Goal: Information Seeking & Learning: Check status

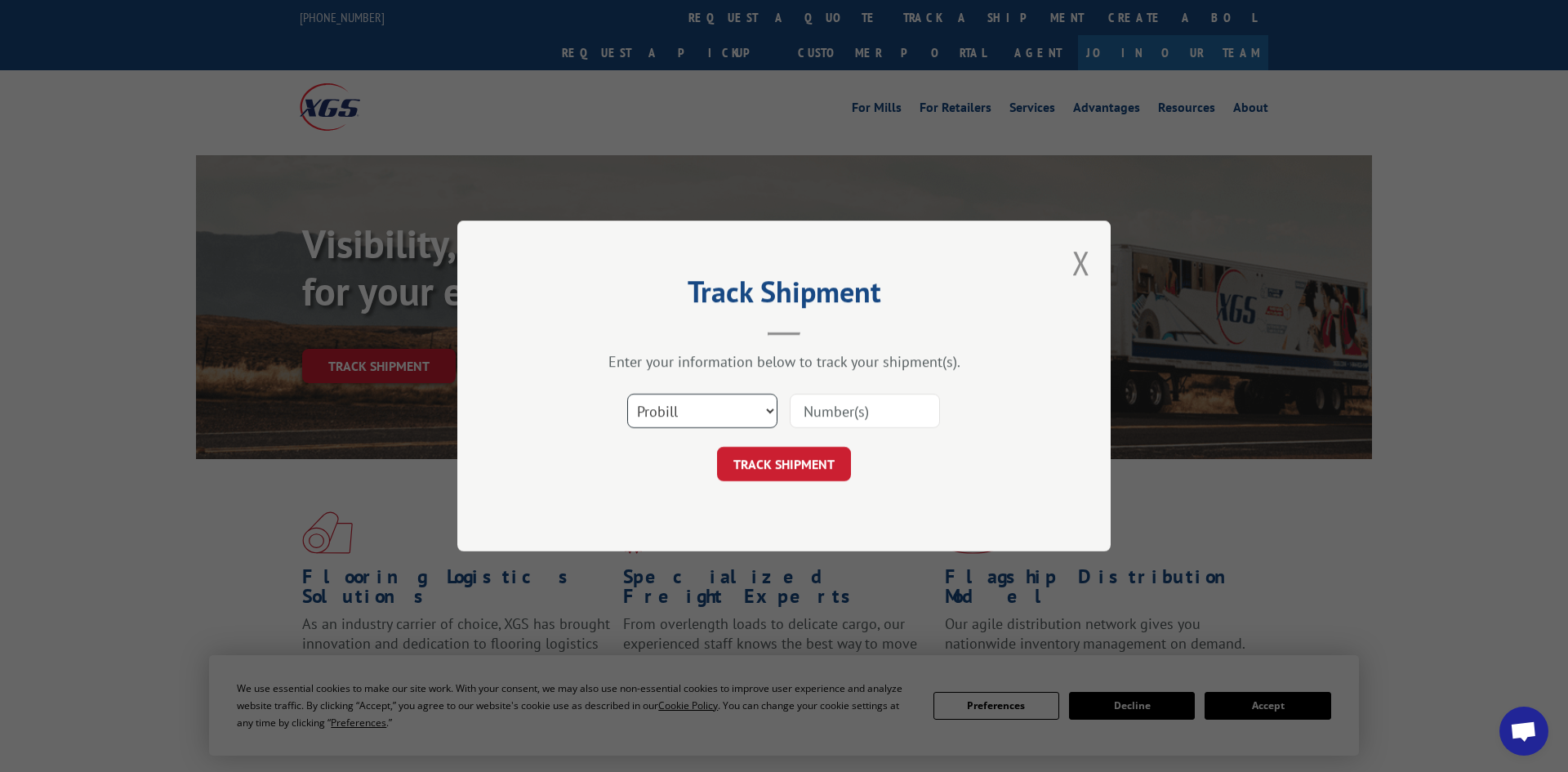
click at [700, 411] on select "Select category... Probill BOL PO" at bounding box center [703, 411] width 151 height 34
select select "po"
click at [627, 396] on select "Select category... Probill BOL PO" at bounding box center [703, 411] width 151 height 34
click at [815, 413] on input at bounding box center [865, 411] width 151 height 34
paste input "296860621"
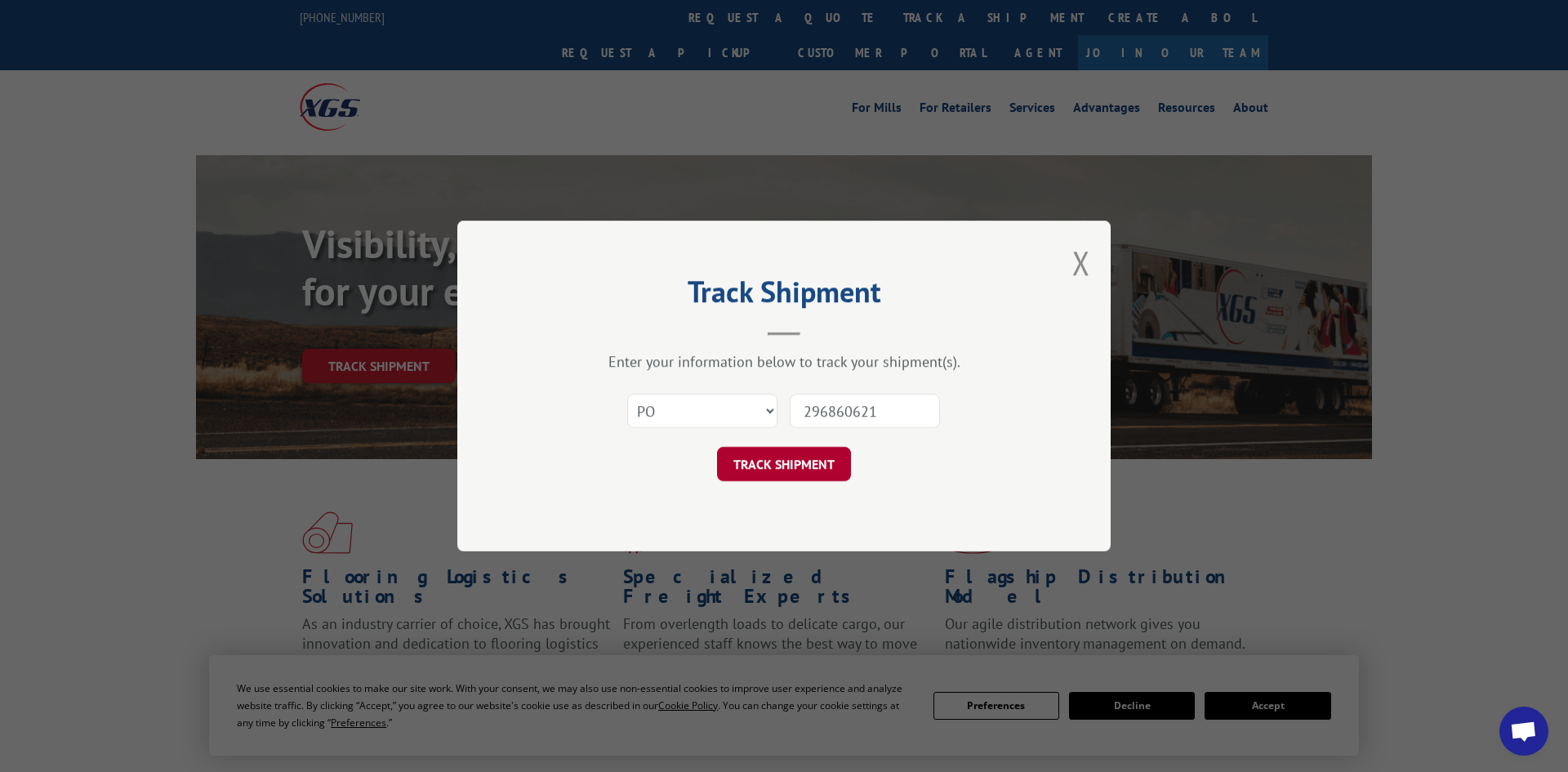
type input "296860621"
click at [807, 462] on button "TRACK SHIPMENT" at bounding box center [784, 464] width 134 height 34
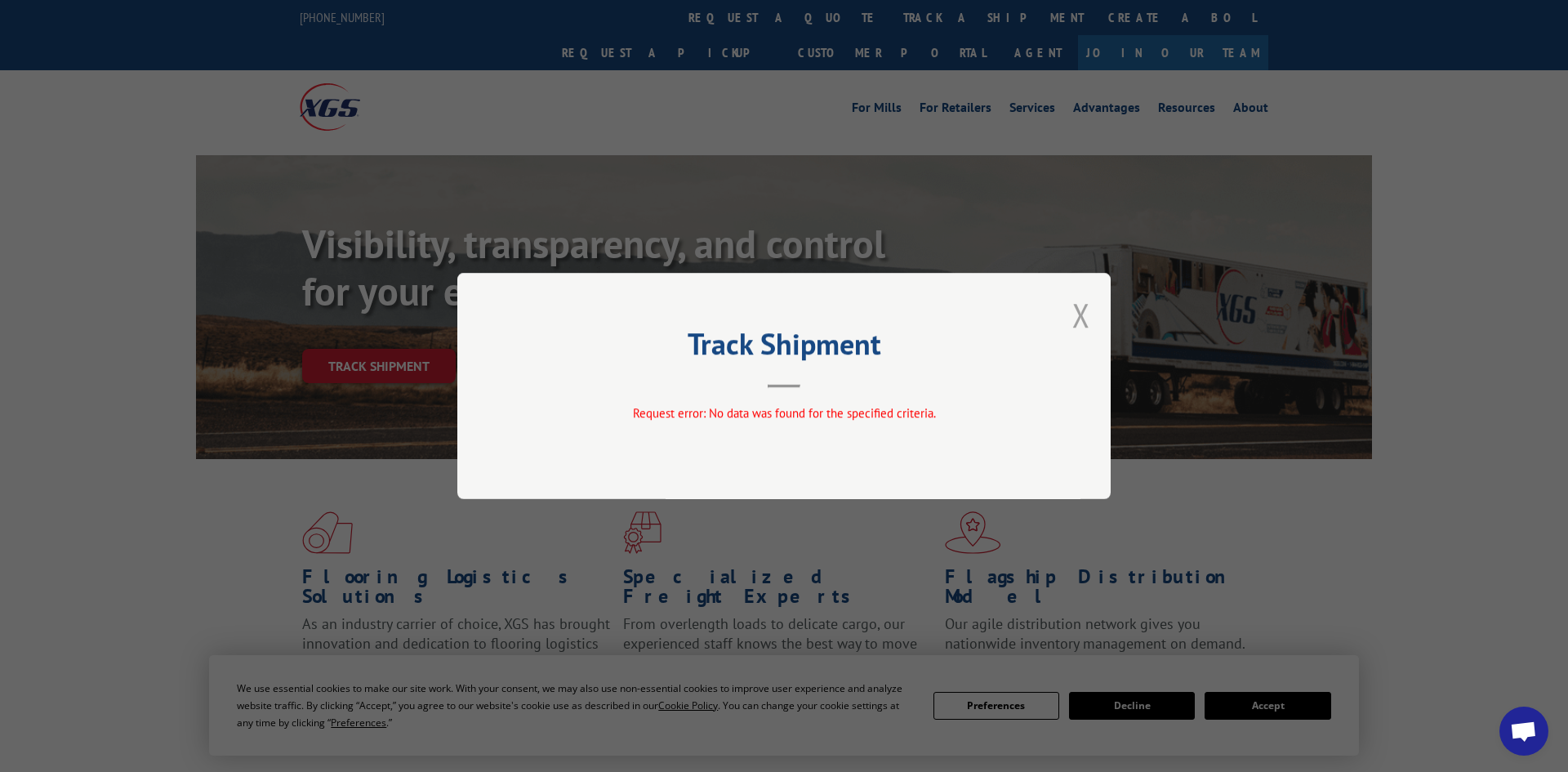
click at [1083, 318] on button "Close modal" at bounding box center [1081, 315] width 18 height 43
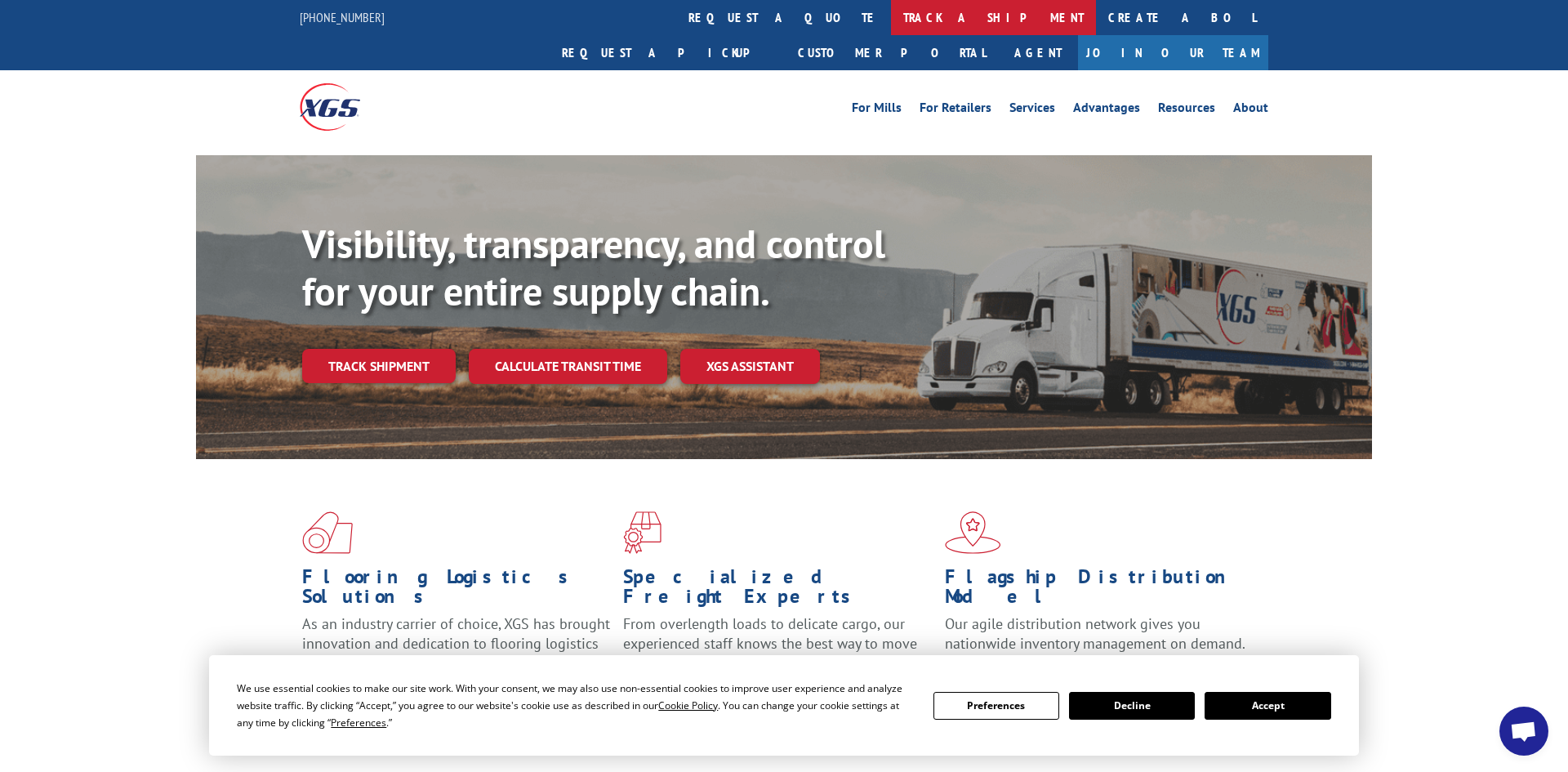
click at [891, 15] on link "track a shipment" at bounding box center [993, 17] width 205 height 35
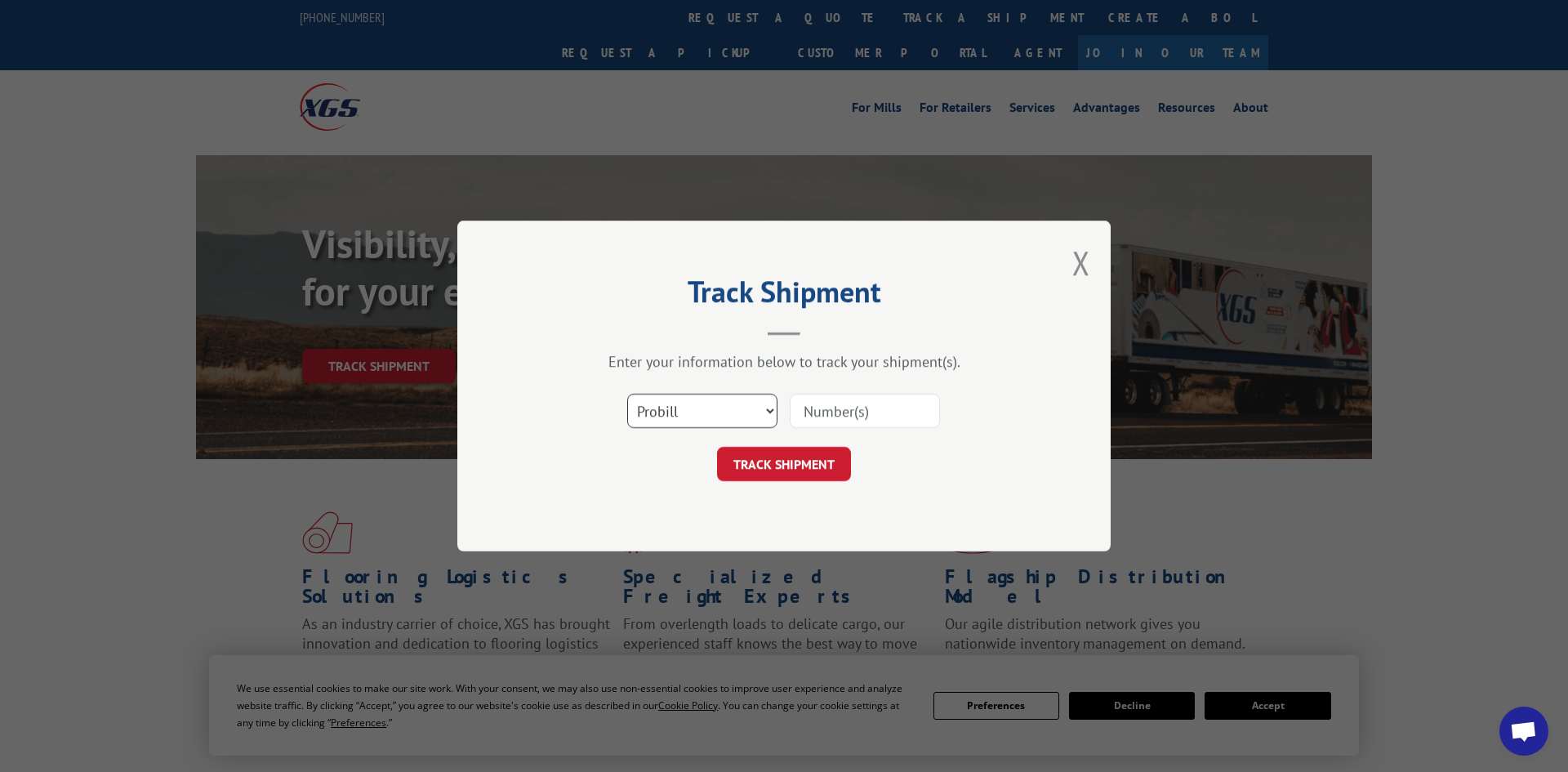
click at [688, 410] on select "Select category... Probill BOL PO" at bounding box center [703, 411] width 151 height 34
select select "po"
click at [627, 396] on select "Select category... Probill BOL PO" at bounding box center [703, 411] width 151 height 34
click at [830, 408] on input at bounding box center [865, 411] width 151 height 34
paste input "297440546"
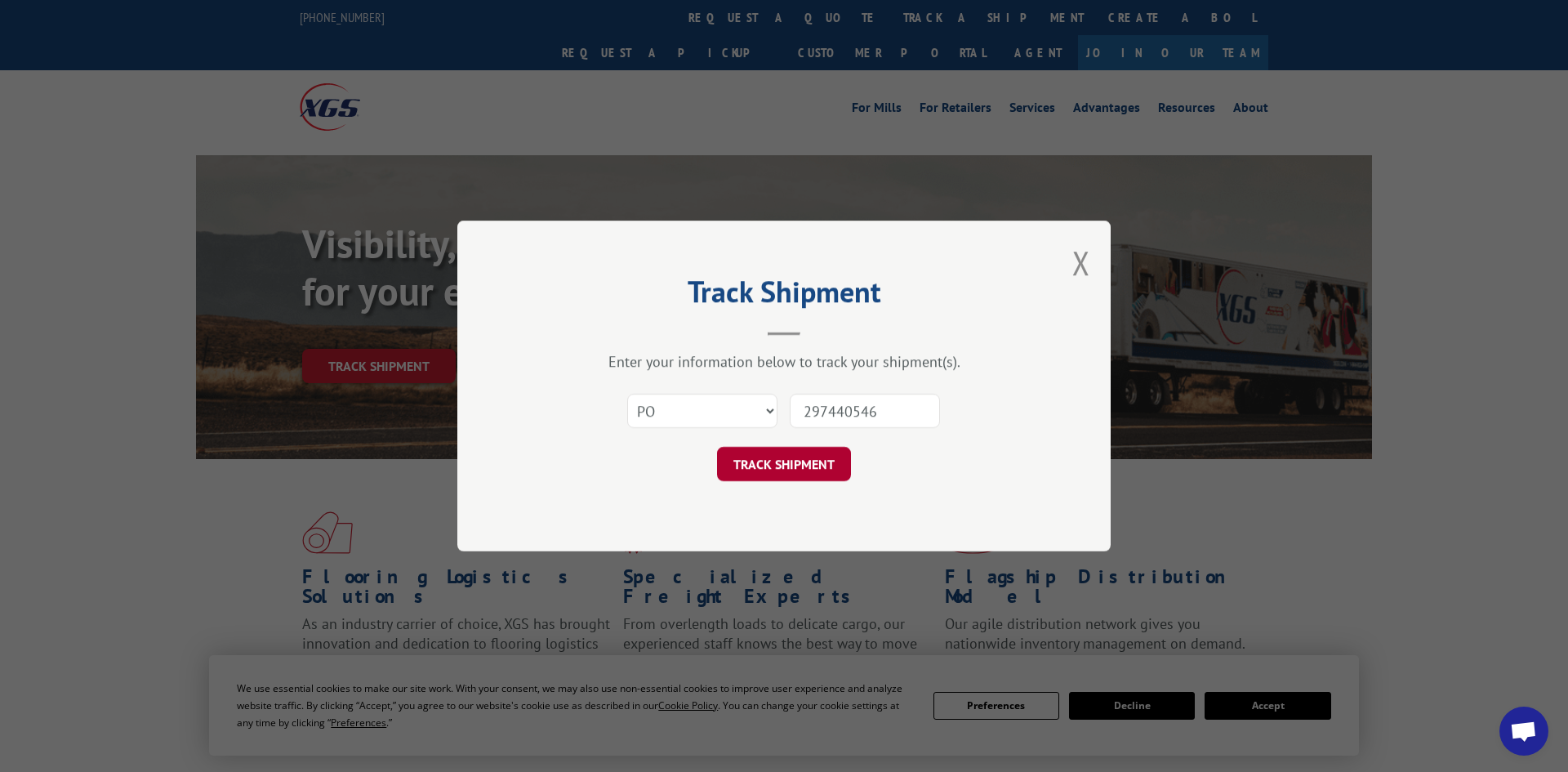
type input "297440546"
click at [813, 465] on button "TRACK SHIPMENT" at bounding box center [784, 464] width 134 height 34
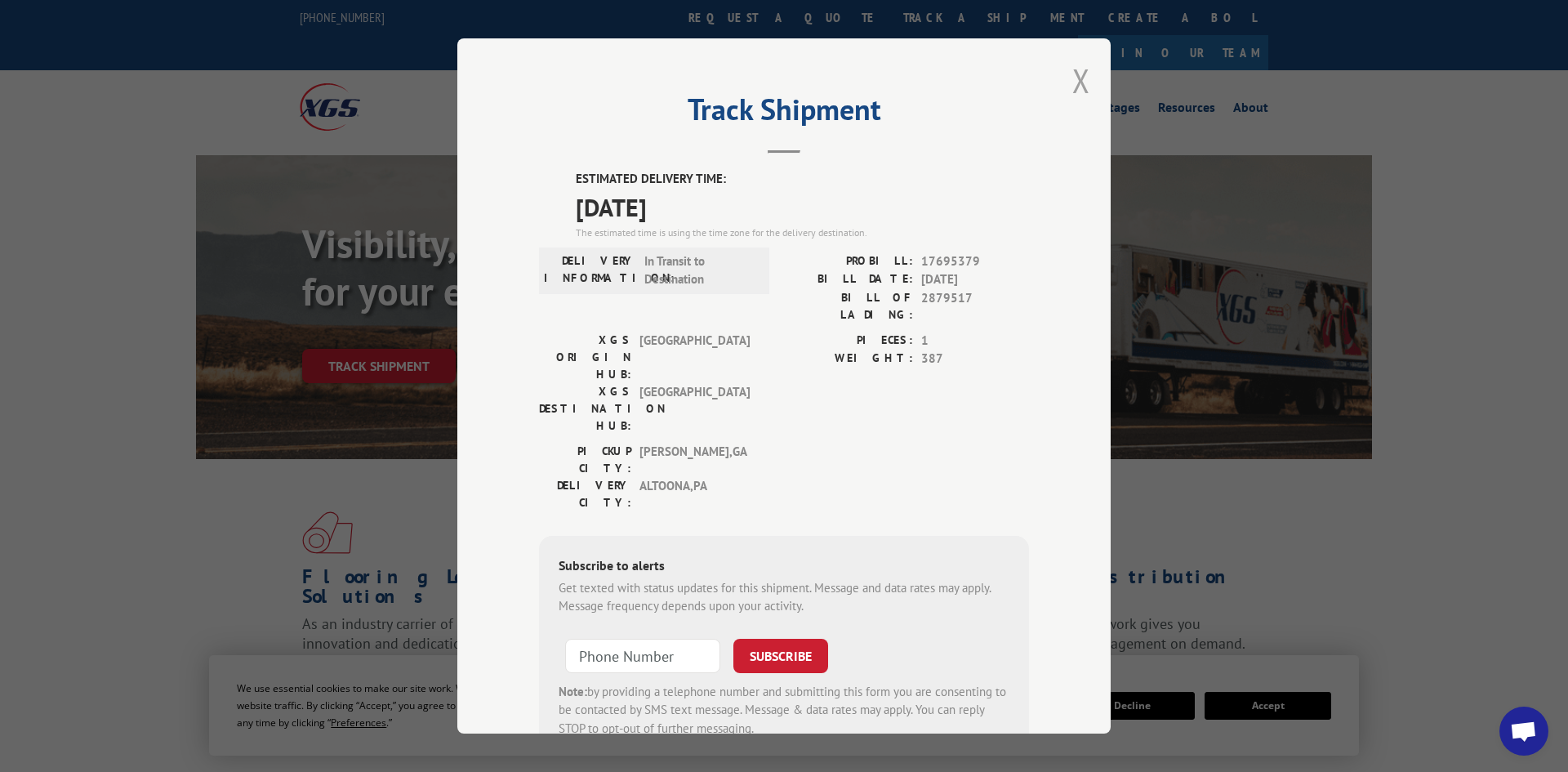
click at [1081, 85] on button "Close modal" at bounding box center [1081, 80] width 18 height 43
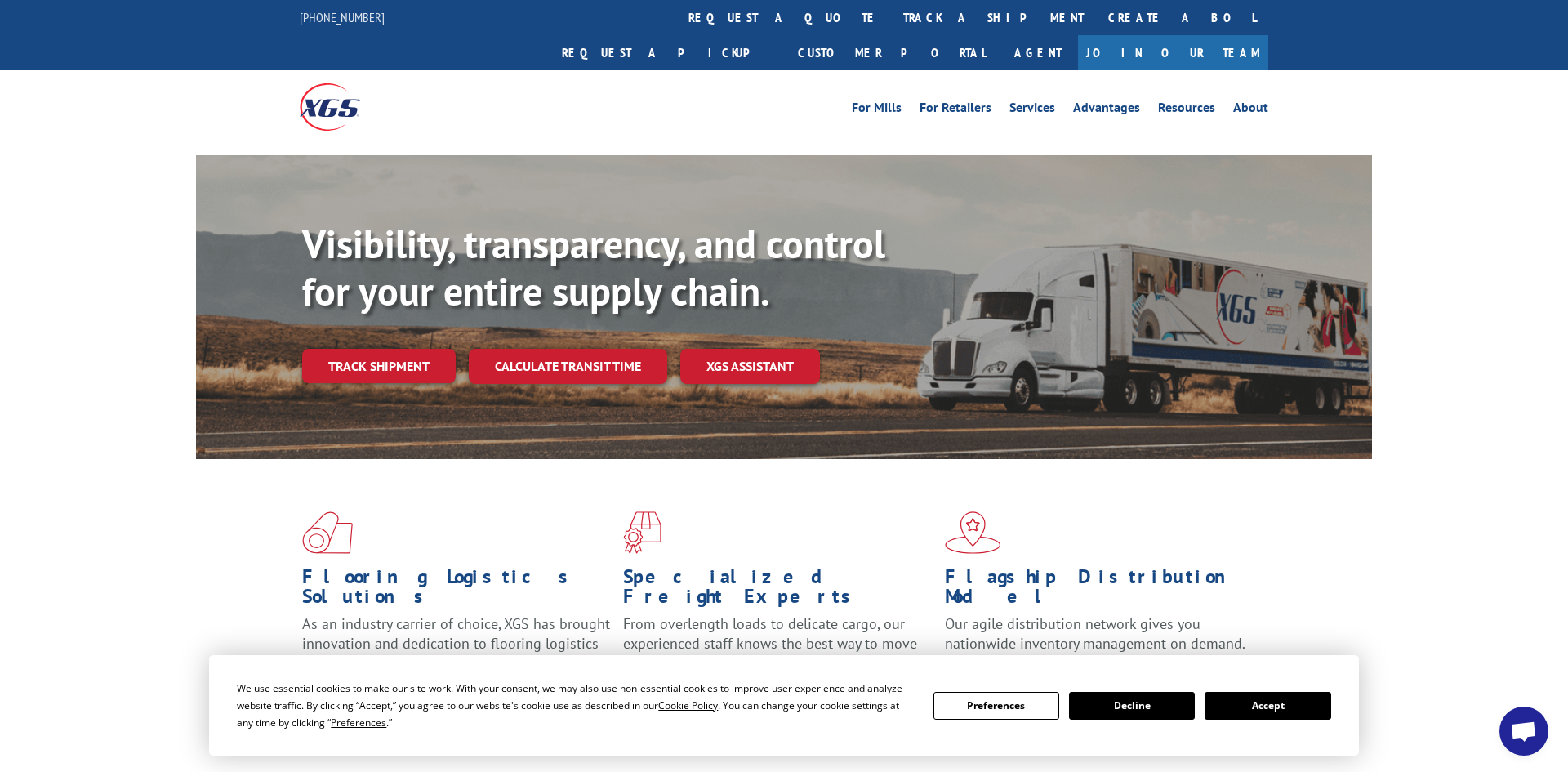
click at [891, 10] on link "track a shipment" at bounding box center [993, 17] width 205 height 35
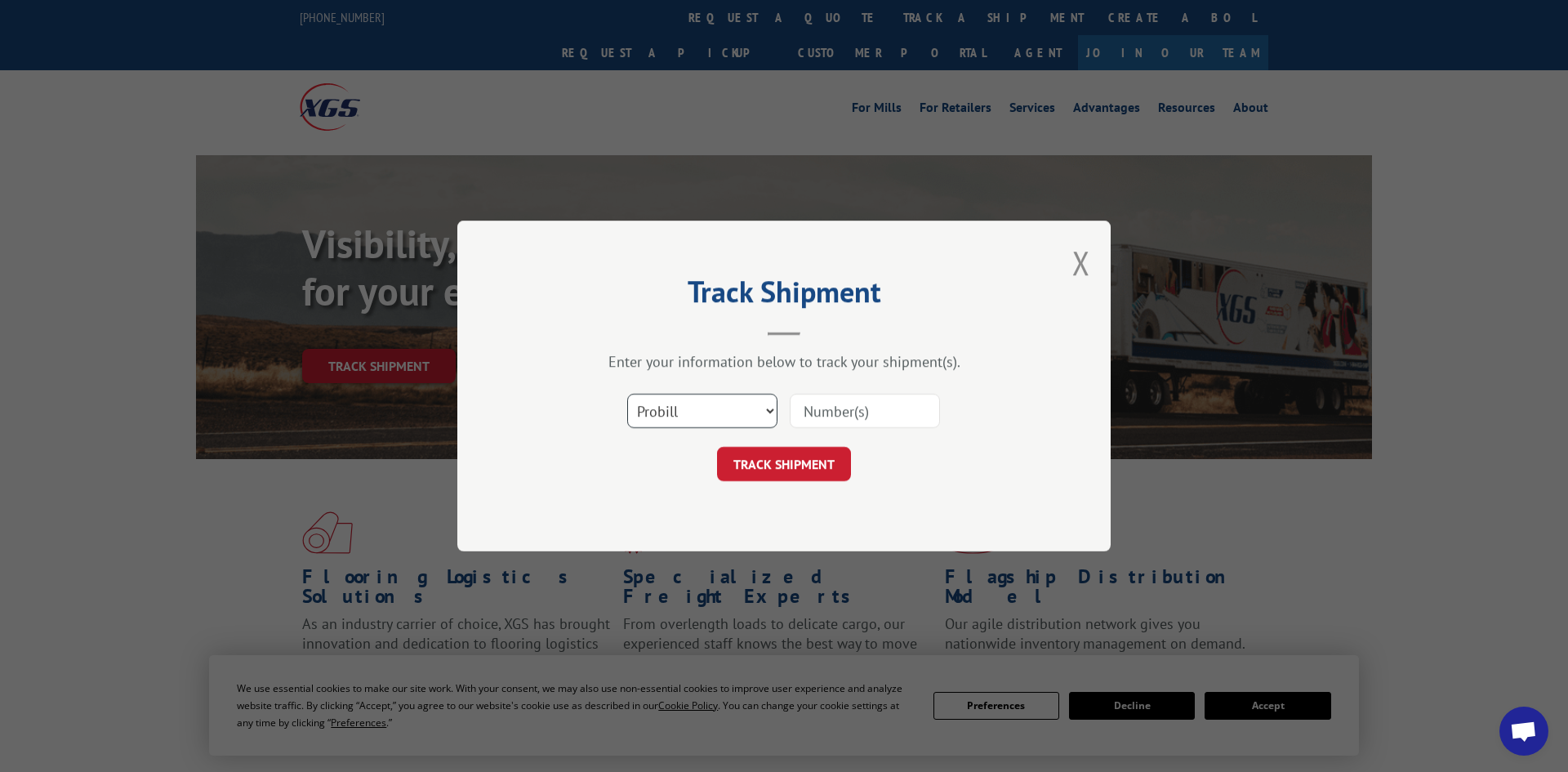
click at [687, 411] on select "Select category... Probill BOL PO" at bounding box center [703, 411] width 151 height 34
select select "po"
click at [627, 396] on select "Select category... Probill BOL PO" at bounding box center [703, 411] width 151 height 34
click at [813, 416] on input at bounding box center [865, 411] width 151 height 34
paste input "297880543"
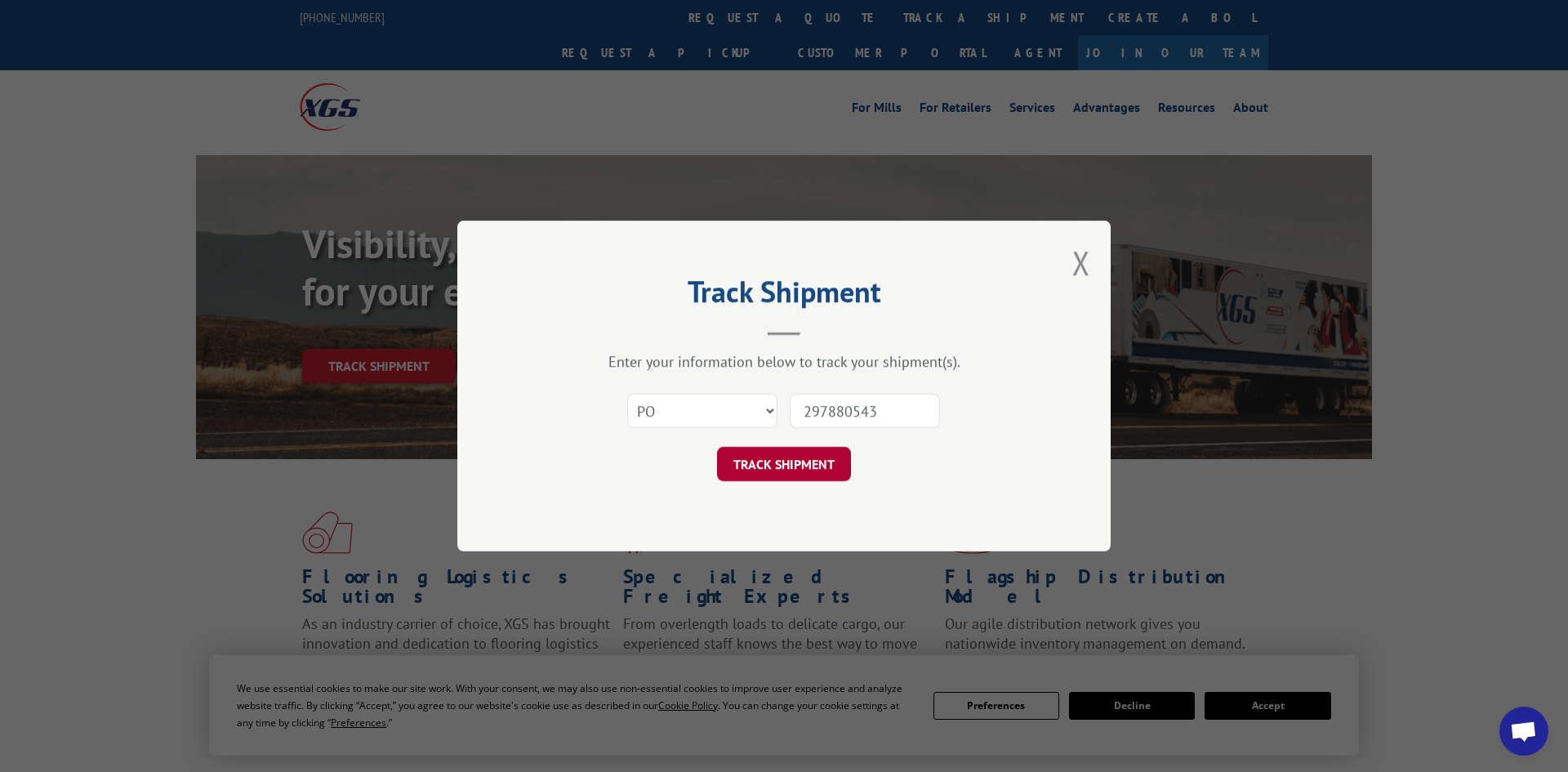
type input "297880543"
click at [806, 474] on button "TRACK SHIPMENT" at bounding box center [784, 464] width 134 height 34
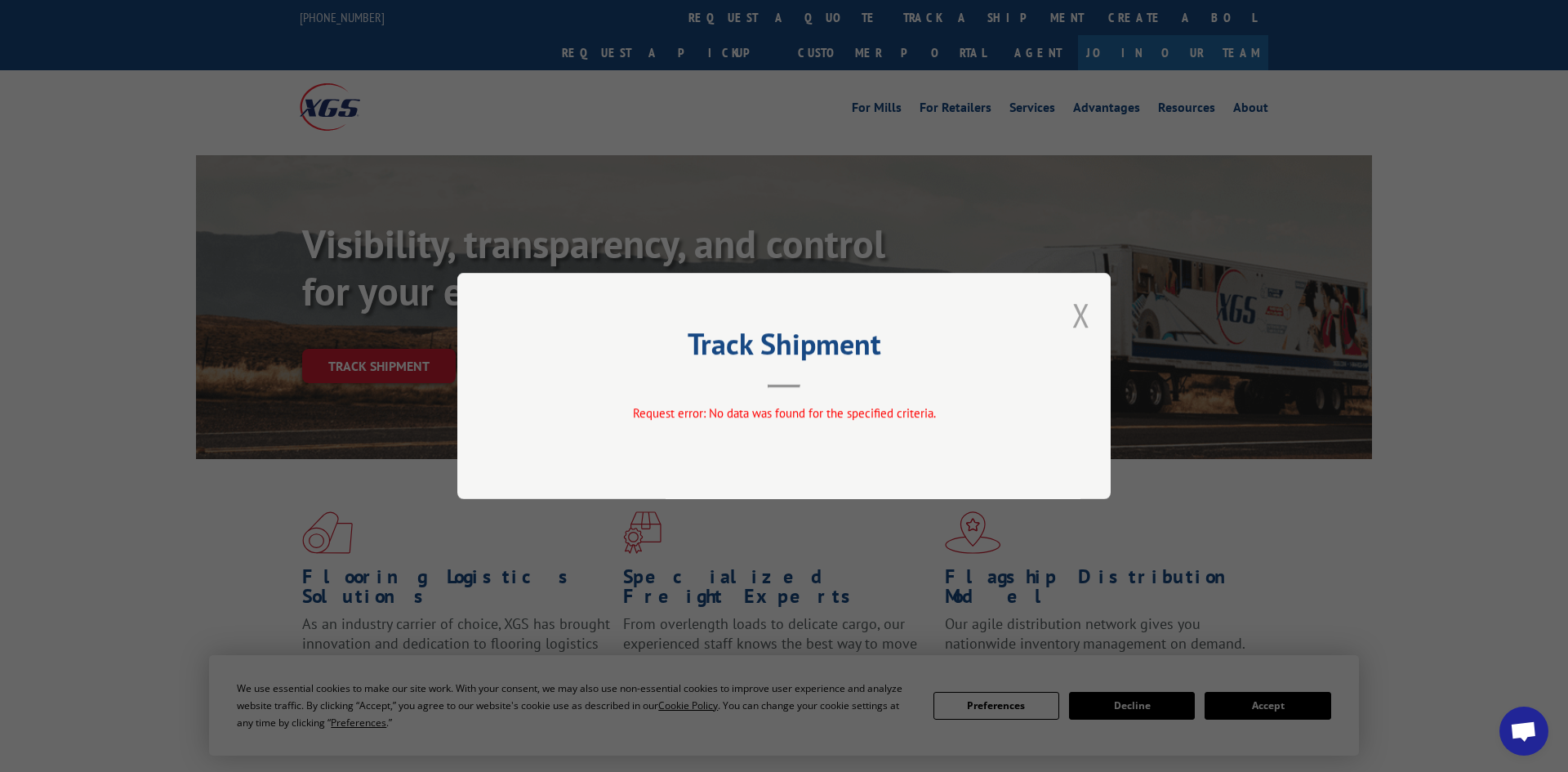
click at [1082, 318] on button "Close modal" at bounding box center [1081, 315] width 18 height 43
